Goal: Navigation & Orientation: Find specific page/section

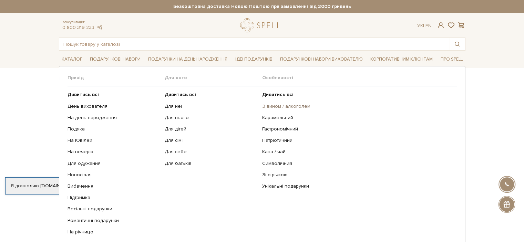
click at [283, 103] on link "З вином / алкоголем" at bounding box center [357, 106] width 190 height 6
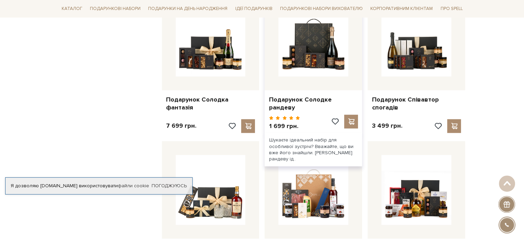
scroll to position [655, 0]
